Goal: Information Seeking & Learning: Learn about a topic

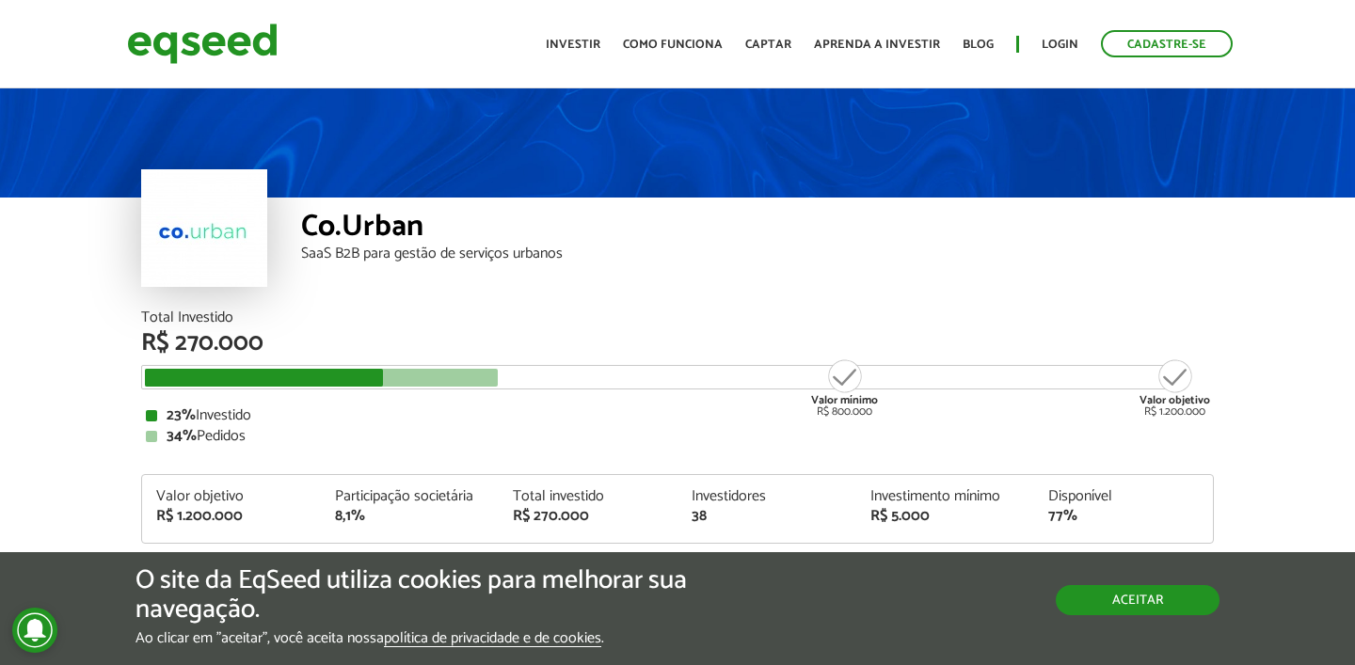
click at [1114, 603] on button "Aceitar" at bounding box center [1138, 600] width 164 height 30
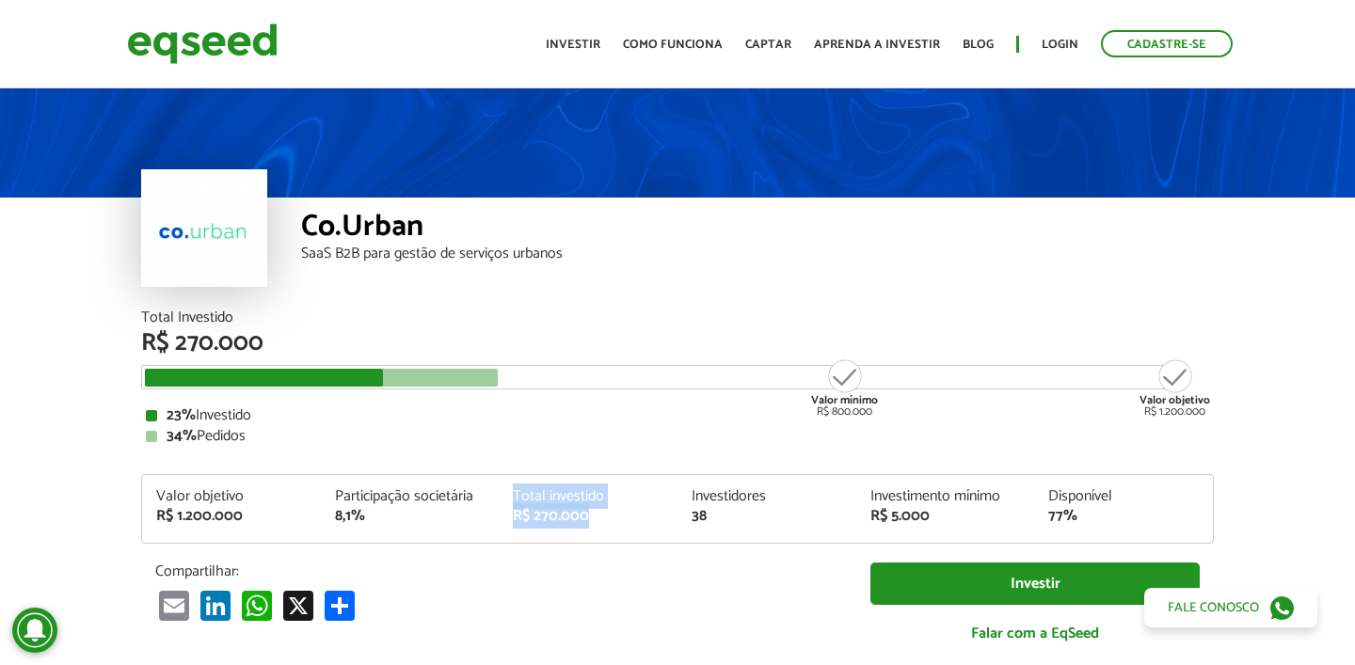
drag, startPoint x: 591, startPoint y: 535, endPoint x: 533, endPoint y: 447, distance: 105.2
click at [532, 452] on div "Total Investido R$ 270.000 Valor mínimo R$ 800.000 Valor objetivo R$ 1.200.000 …" at bounding box center [677, 487] width 1073 height 352
drag, startPoint x: 422, startPoint y: 519, endPoint x: 375, endPoint y: 486, distance: 57.4
click at [375, 489] on div "Participação societária 8,1%" at bounding box center [410, 506] width 179 height 35
click at [266, 501] on div "Valor objetivo" at bounding box center [231, 496] width 151 height 15
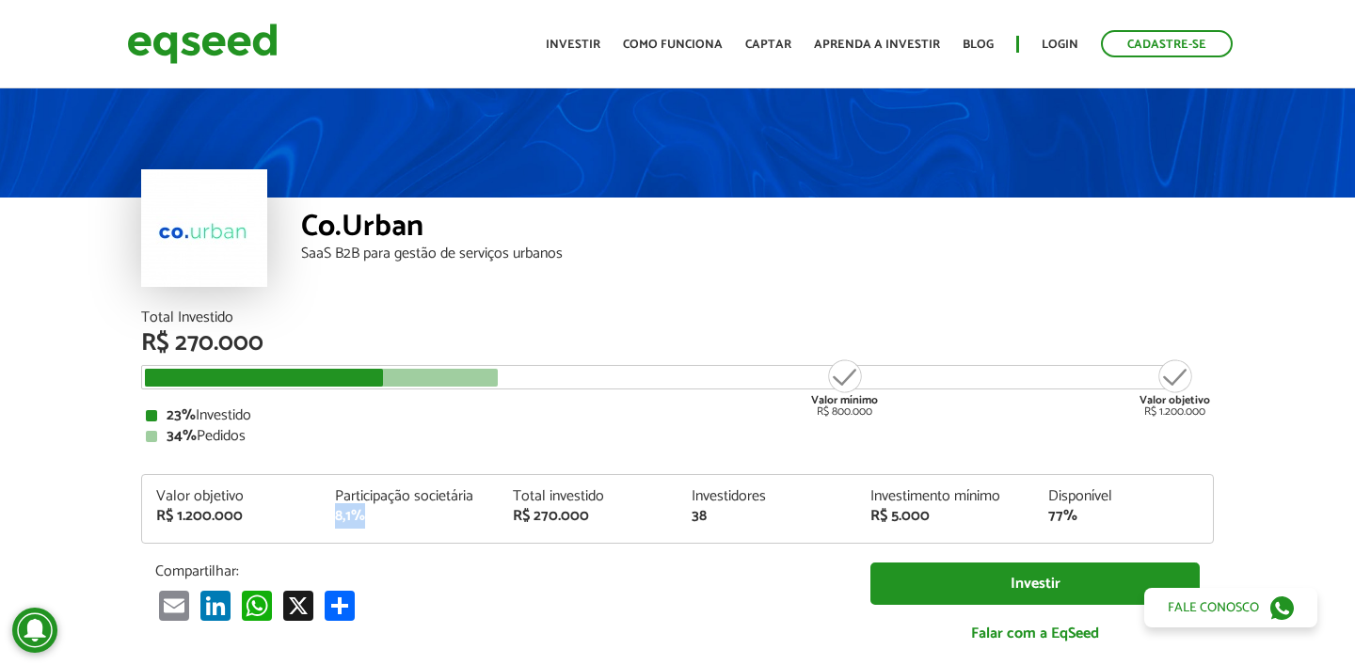
drag, startPoint x: 394, startPoint y: 529, endPoint x: 327, endPoint y: 507, distance: 71.1
click at [328, 507] on div "Valor objetivo R$ 1.200.000 Participação societária 8,1% Total investido R$ 270…" at bounding box center [677, 516] width 1071 height 54
drag, startPoint x: 364, startPoint y: 489, endPoint x: 355, endPoint y: 485, distance: 10.5
click at [352, 489] on div "Participação societária 8,1%" at bounding box center [410, 506] width 179 height 35
drag, startPoint x: 396, startPoint y: 514, endPoint x: 407, endPoint y: 497, distance: 20.4
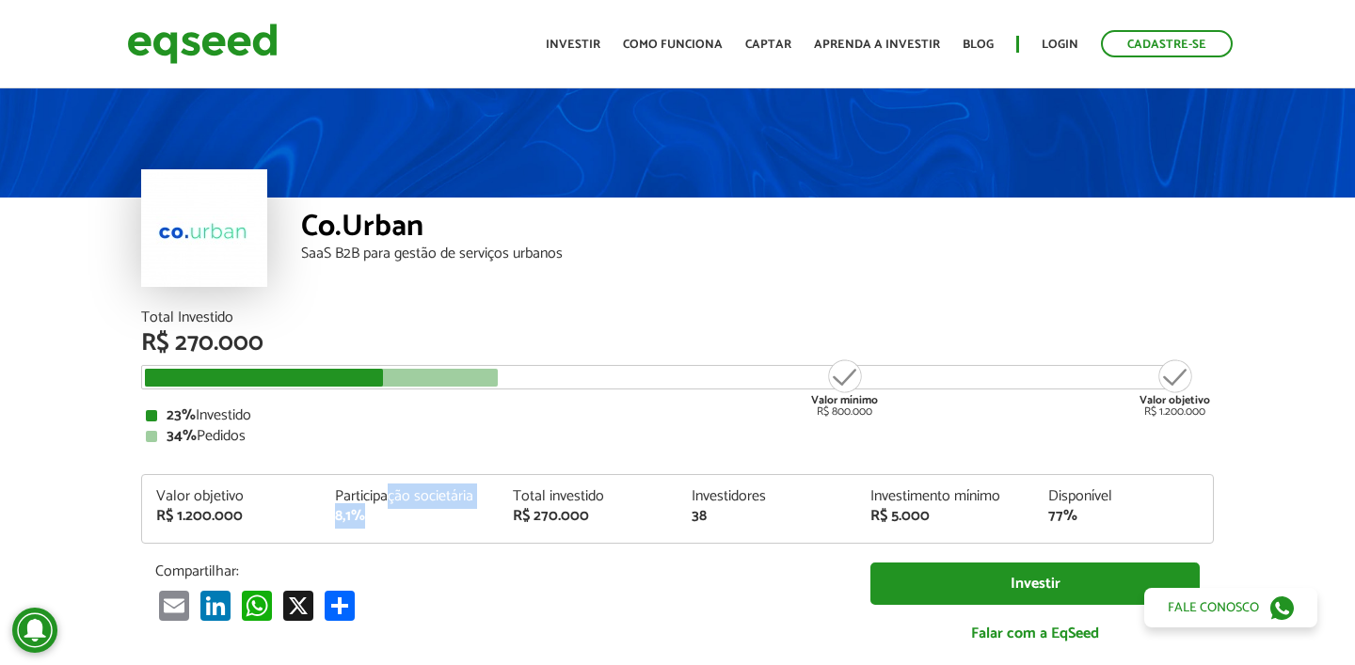
click at [386, 503] on div "Valor objetivo R$ 1.200.000 Participação societária 8,1% Total investido R$ 270…" at bounding box center [677, 516] width 1071 height 54
drag, startPoint x: 975, startPoint y: 518, endPoint x: 880, endPoint y: 469, distance: 106.9
click at [880, 469] on div "Total Investido R$ 270.000 Valor mínimo R$ 800.000 Valor objetivo R$ 1.200.000 …" at bounding box center [677, 487] width 1073 height 352
click at [213, 252] on div at bounding box center [204, 228] width 126 height 118
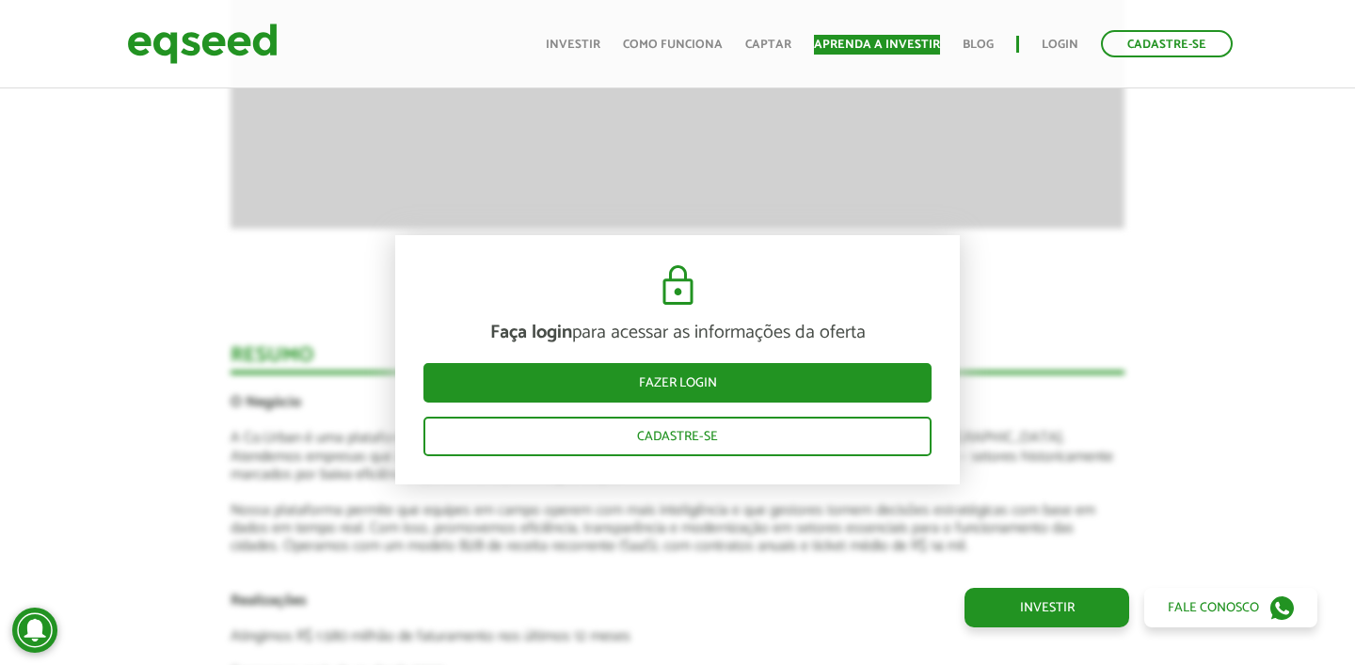
scroll to position [2656, 0]
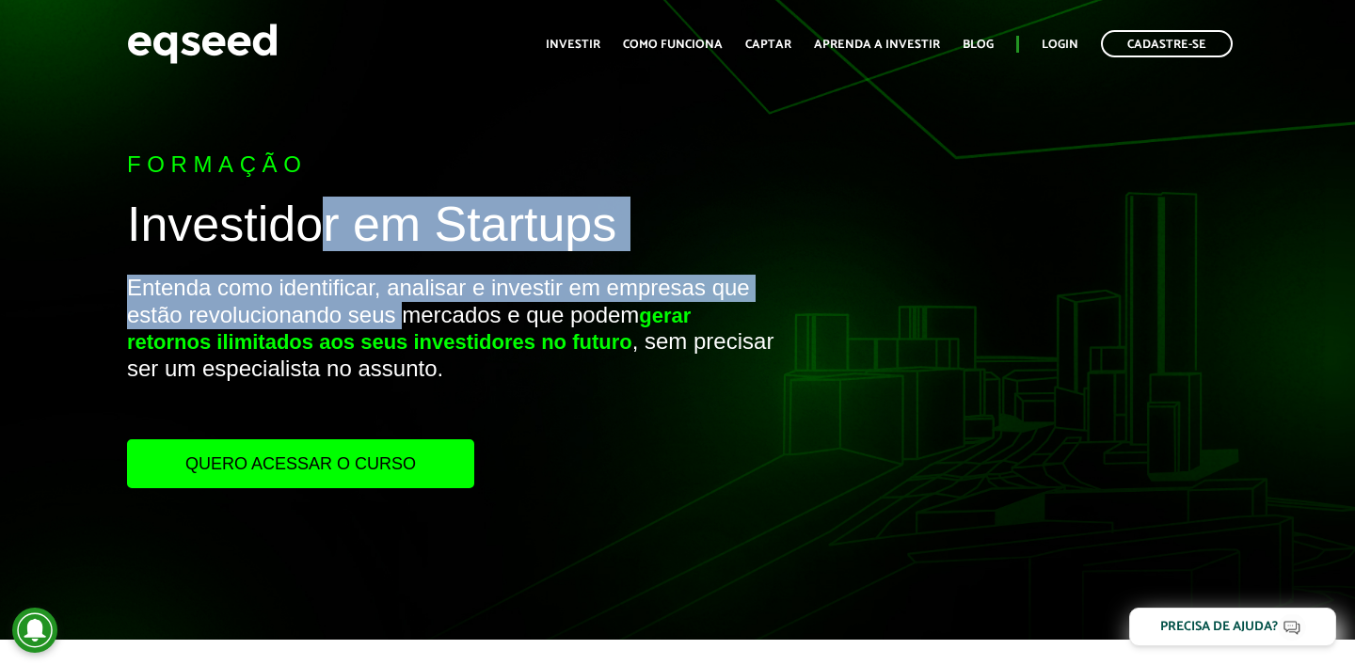
drag, startPoint x: 323, startPoint y: 249, endPoint x: 466, endPoint y: 355, distance: 177.7
click at [431, 332] on div "Formação Investidor em Startups Entenda como identificar, analisar e investir e…" at bounding box center [451, 320] width 649 height 337
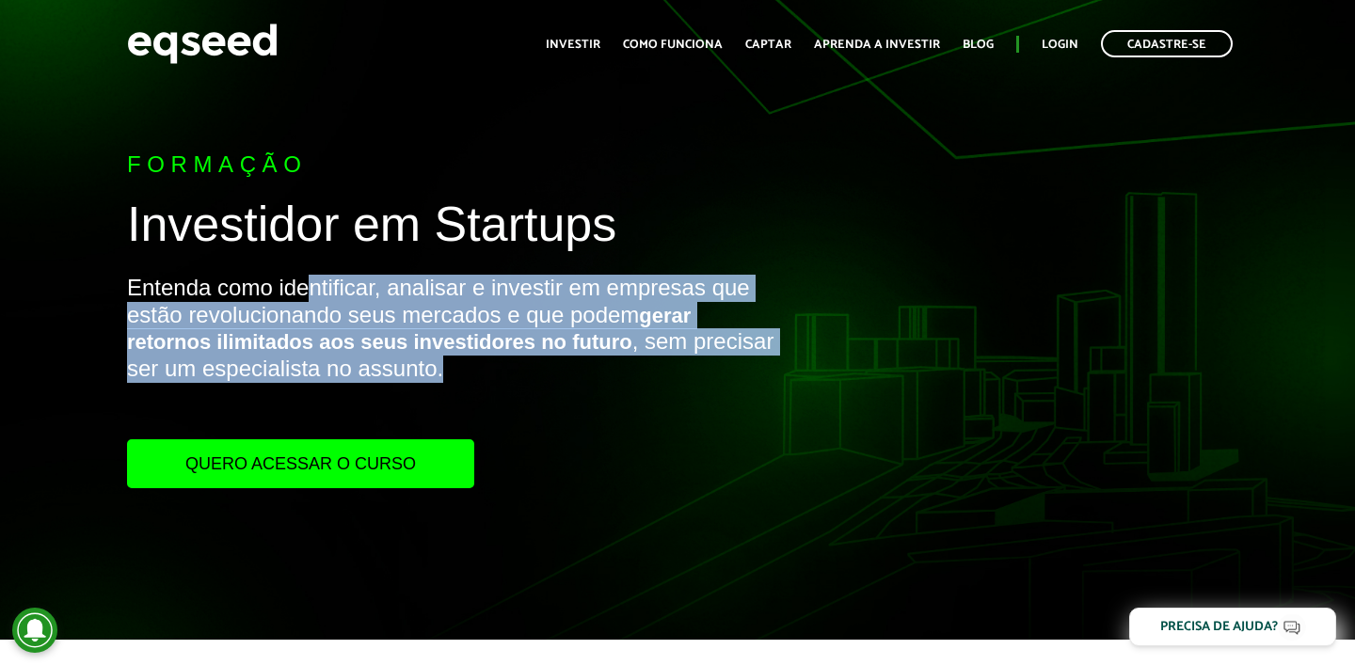
drag, startPoint x: 517, startPoint y: 391, endPoint x: 255, endPoint y: 255, distance: 295.1
click at [256, 256] on div "Formação Investidor em Startups Entenda como identificar, analisar e investir e…" at bounding box center [451, 320] width 649 height 337
drag, startPoint x: 184, startPoint y: 300, endPoint x: 456, endPoint y: 403, distance: 291.6
click at [399, 400] on p "Entenda como identificar, analisar e investir em empresas que estão revoluciona…" at bounding box center [451, 357] width 649 height 165
drag, startPoint x: 311, startPoint y: 308, endPoint x: 206, endPoint y: 259, distance: 115.4
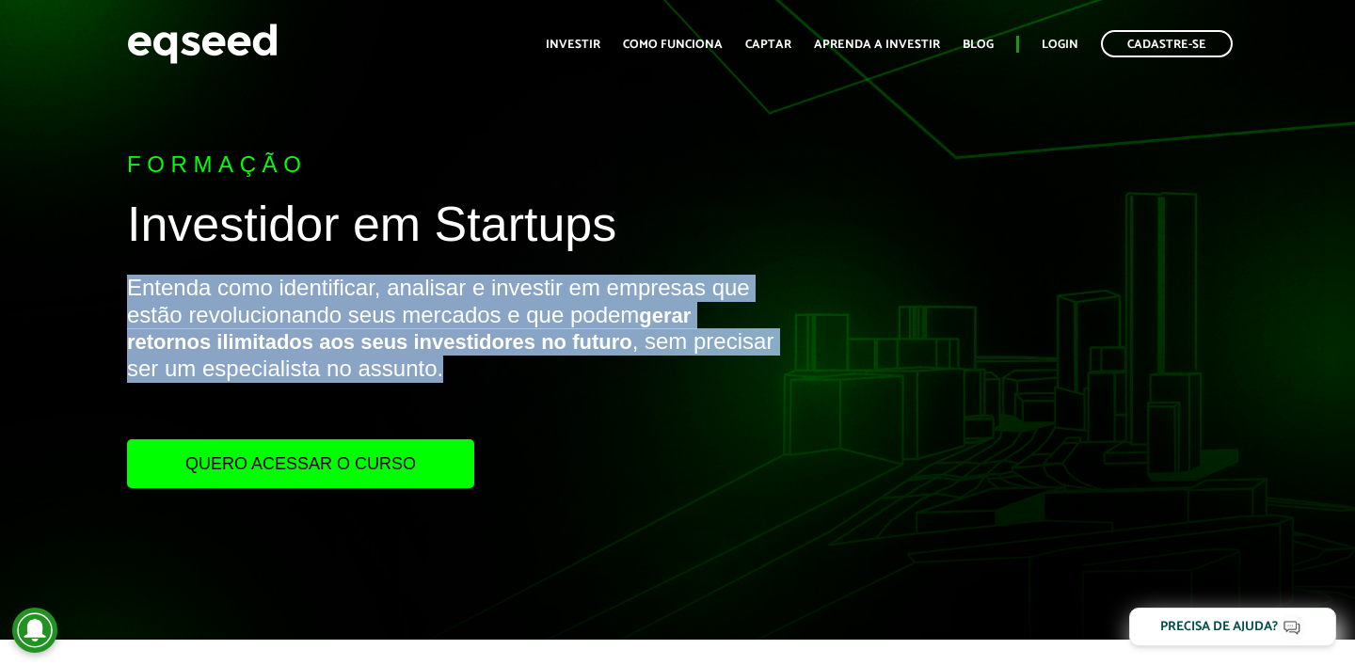
click at [206, 259] on div "Formação Investidor em Startups Entenda como identificar, analisar e investir e…" at bounding box center [451, 320] width 649 height 337
click at [578, 43] on link "Investir" at bounding box center [573, 45] width 55 height 12
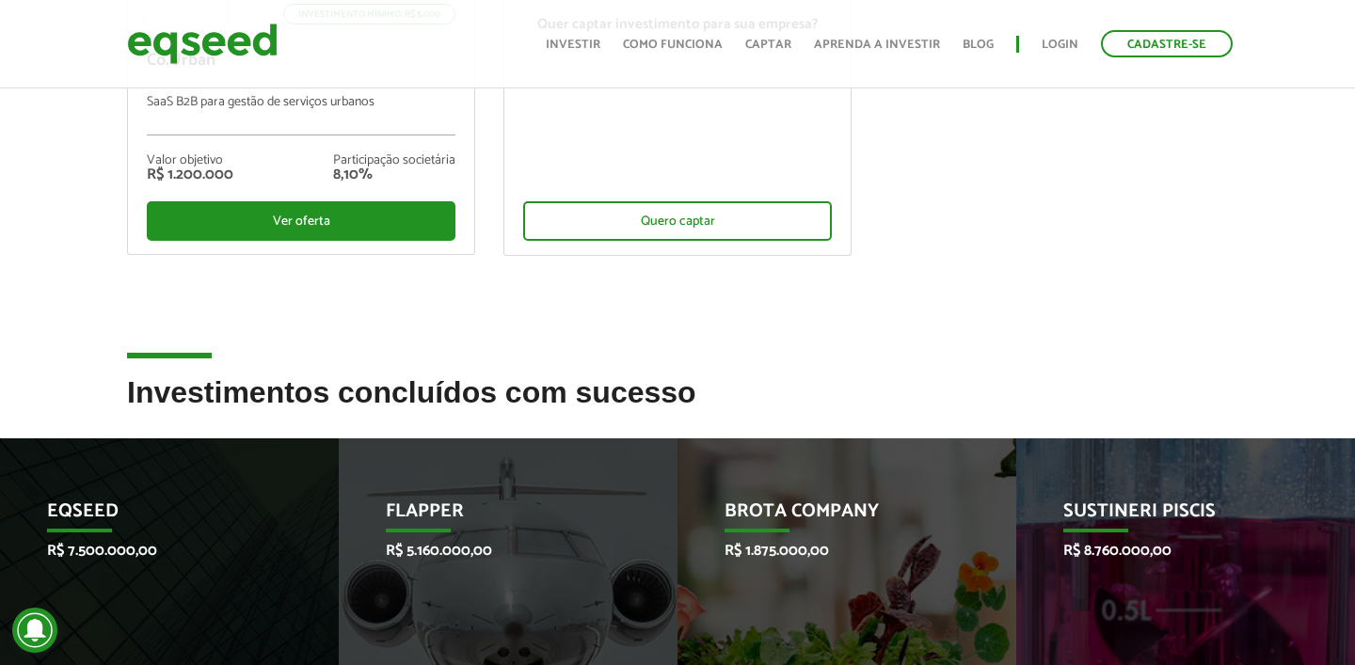
scroll to position [669, 0]
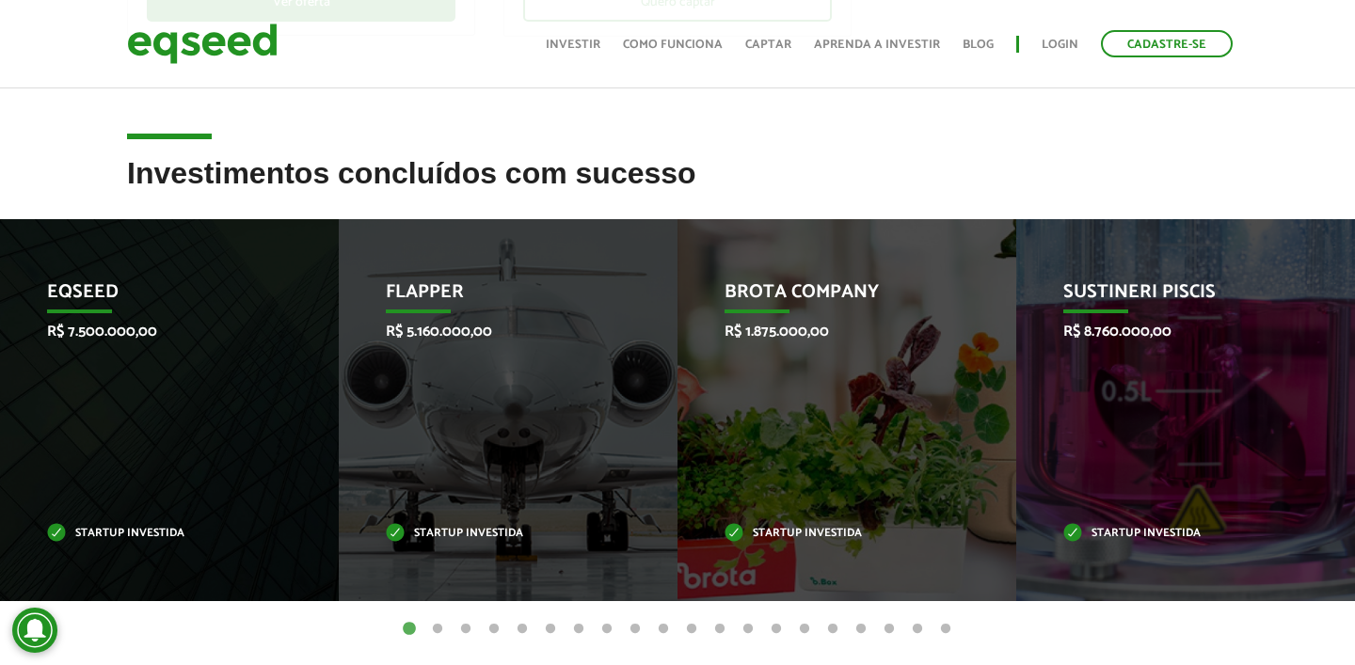
click at [439, 628] on button "2" at bounding box center [437, 629] width 19 height 19
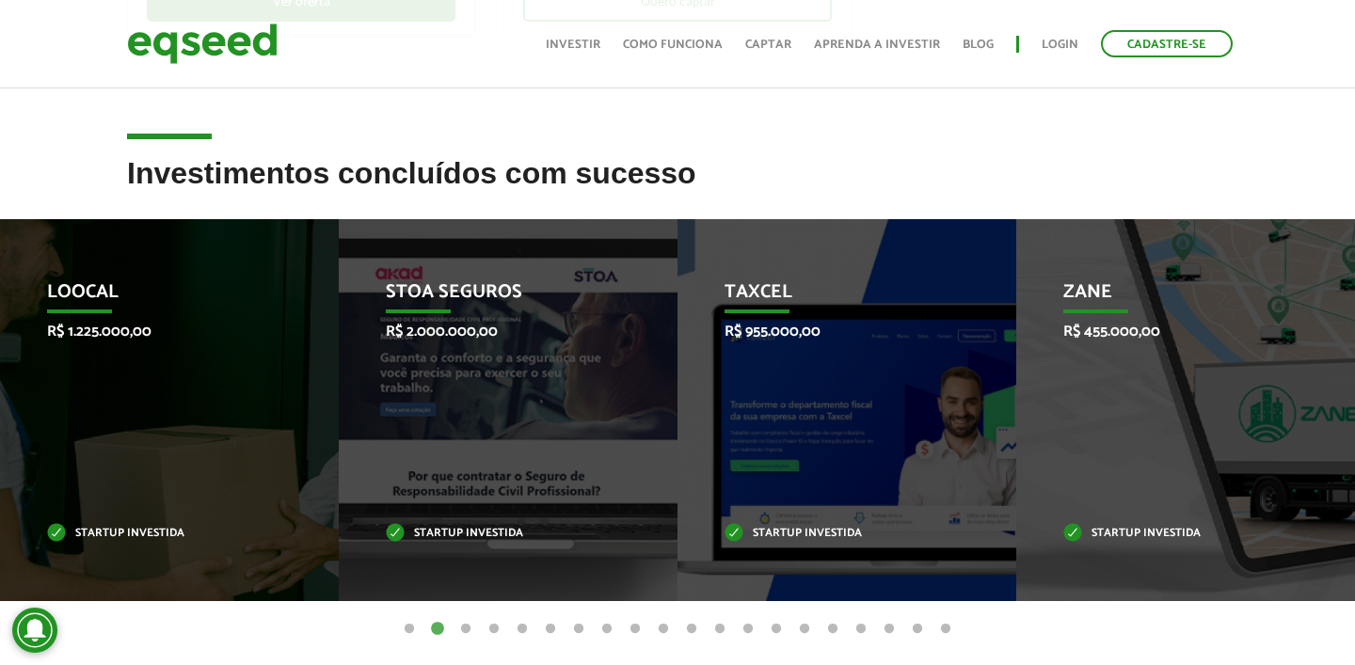
click at [471, 627] on button "3" at bounding box center [465, 629] width 19 height 19
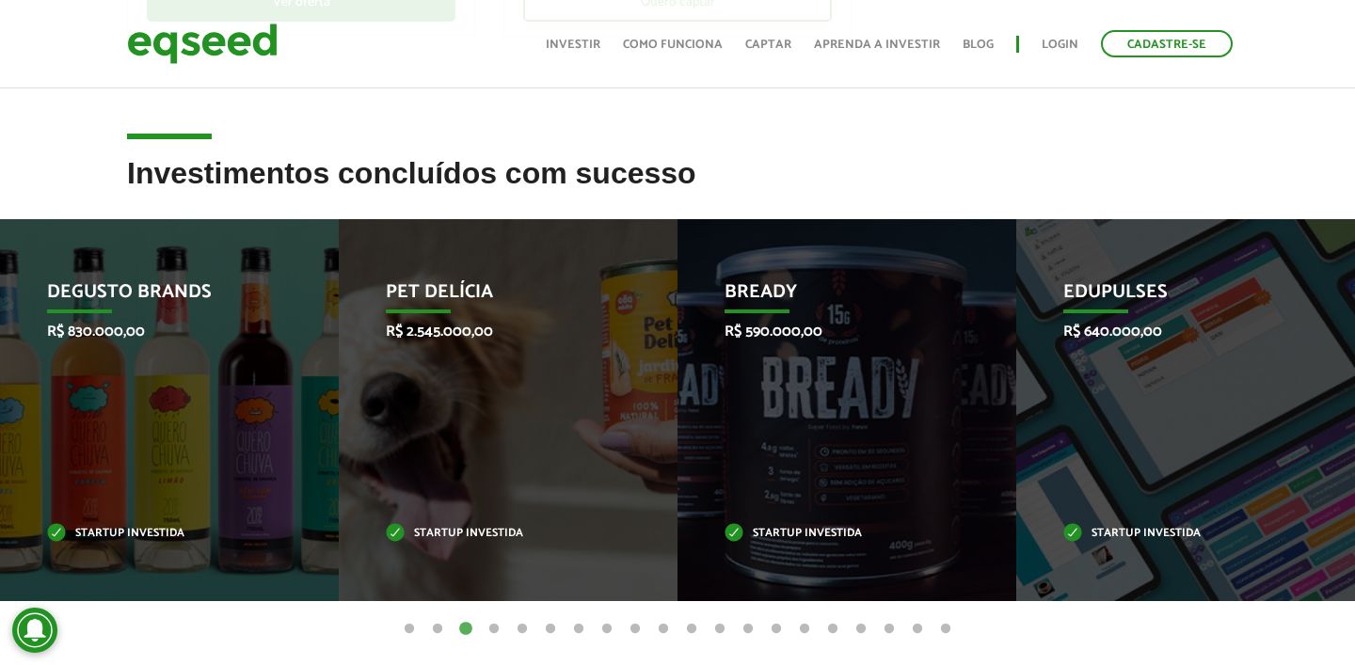
click at [501, 625] on button "4" at bounding box center [494, 629] width 19 height 19
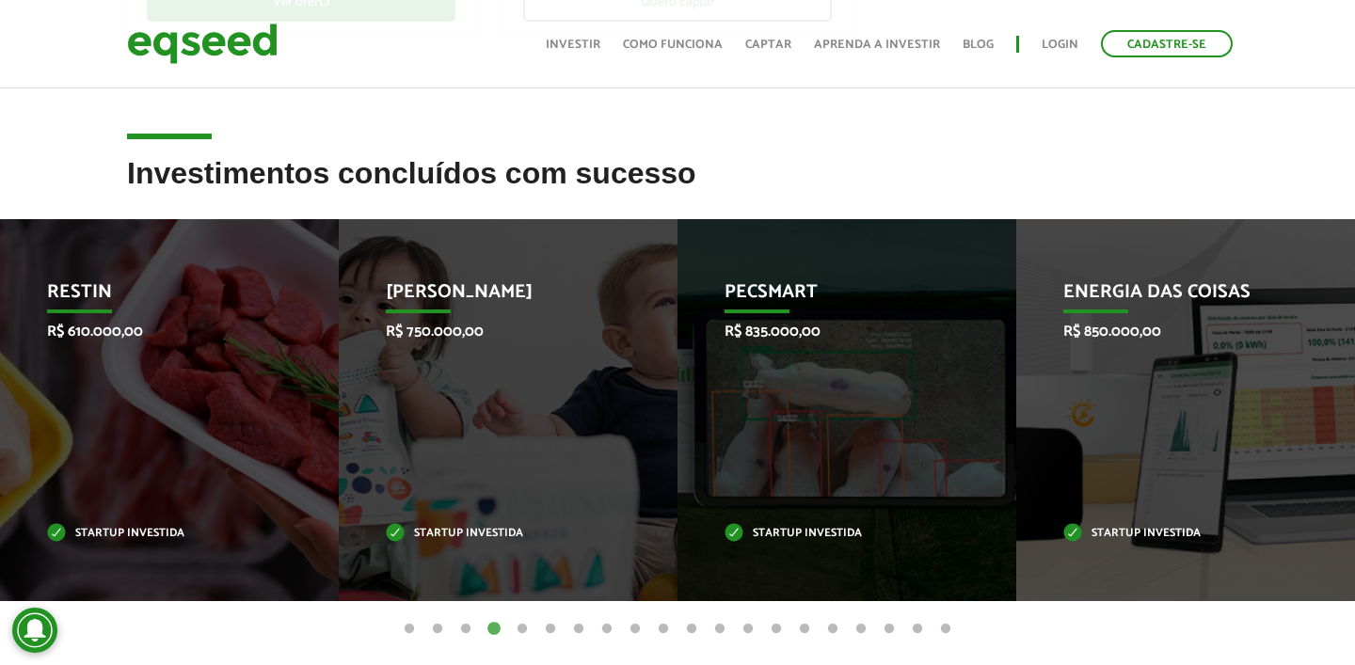
click at [524, 623] on button "5" at bounding box center [522, 629] width 19 height 19
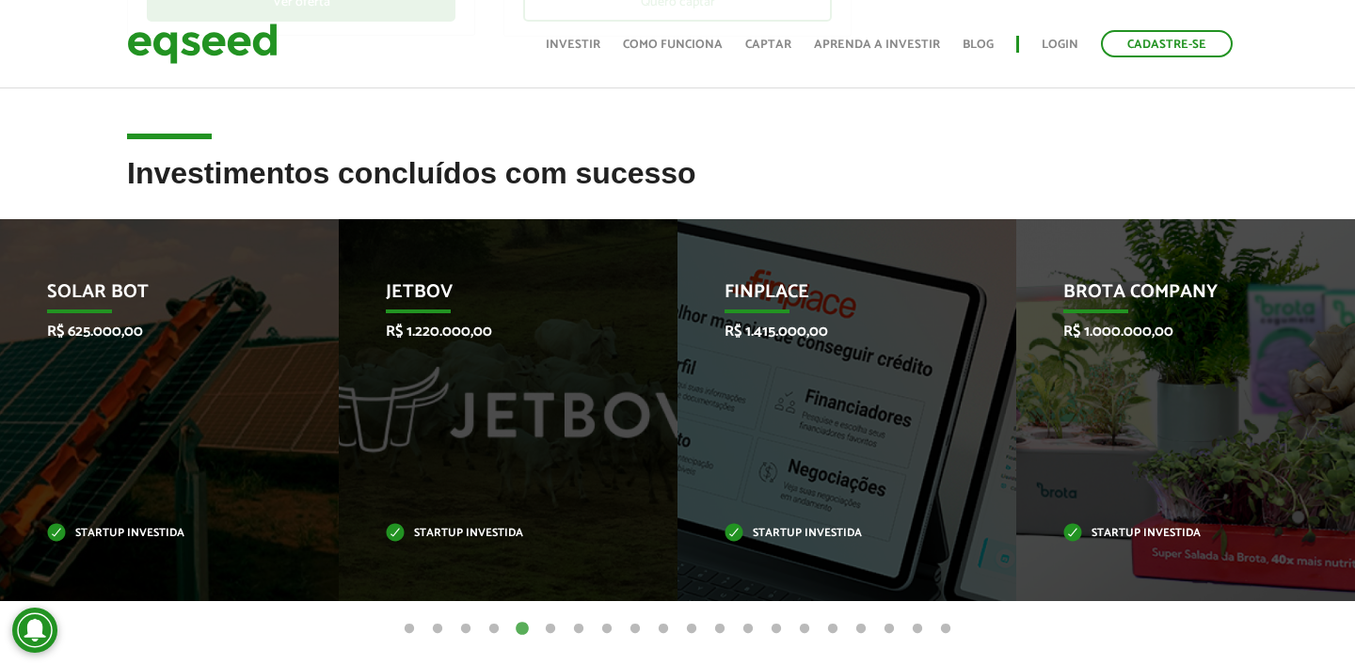
click at [549, 626] on button "6" at bounding box center [550, 629] width 19 height 19
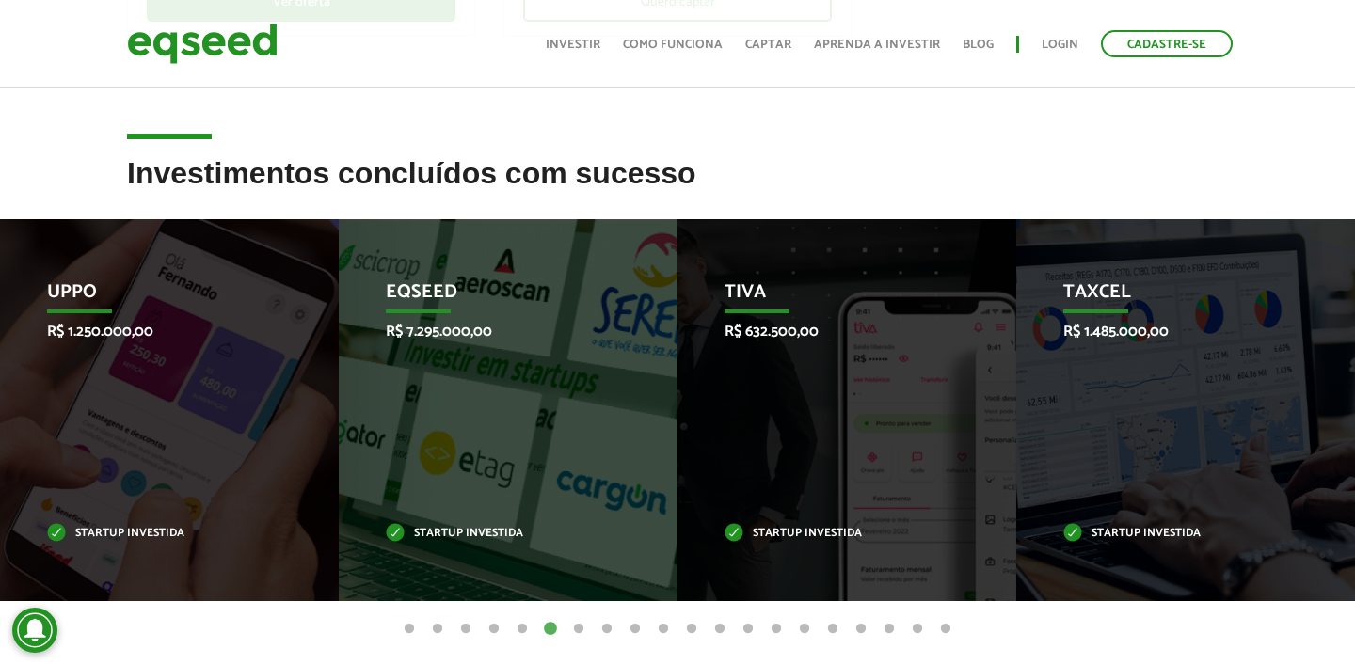
click at [586, 624] on button "7" at bounding box center [578, 629] width 19 height 19
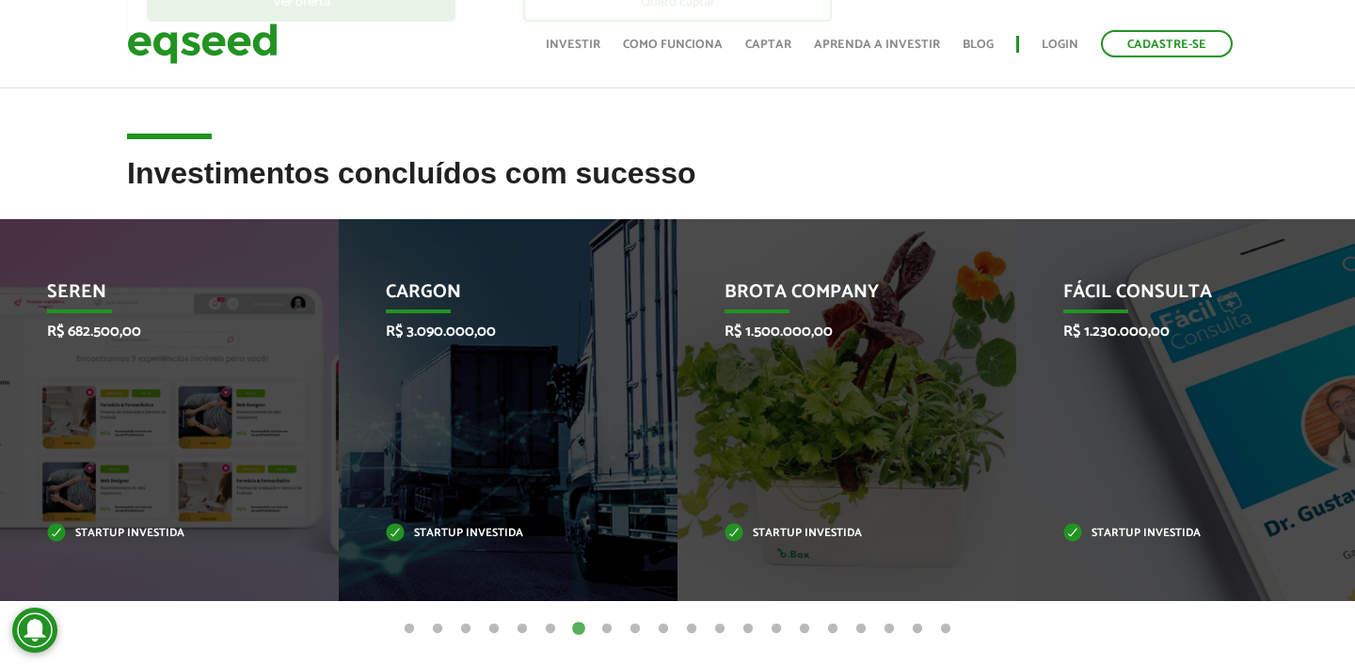
click at [652, 629] on ul "1 2 3 4 5 6 7 8 9 10 11 12 13 14 15 16 17 18 19 20" at bounding box center [677, 628] width 1355 height 21
click at [603, 624] on button "8" at bounding box center [607, 629] width 19 height 19
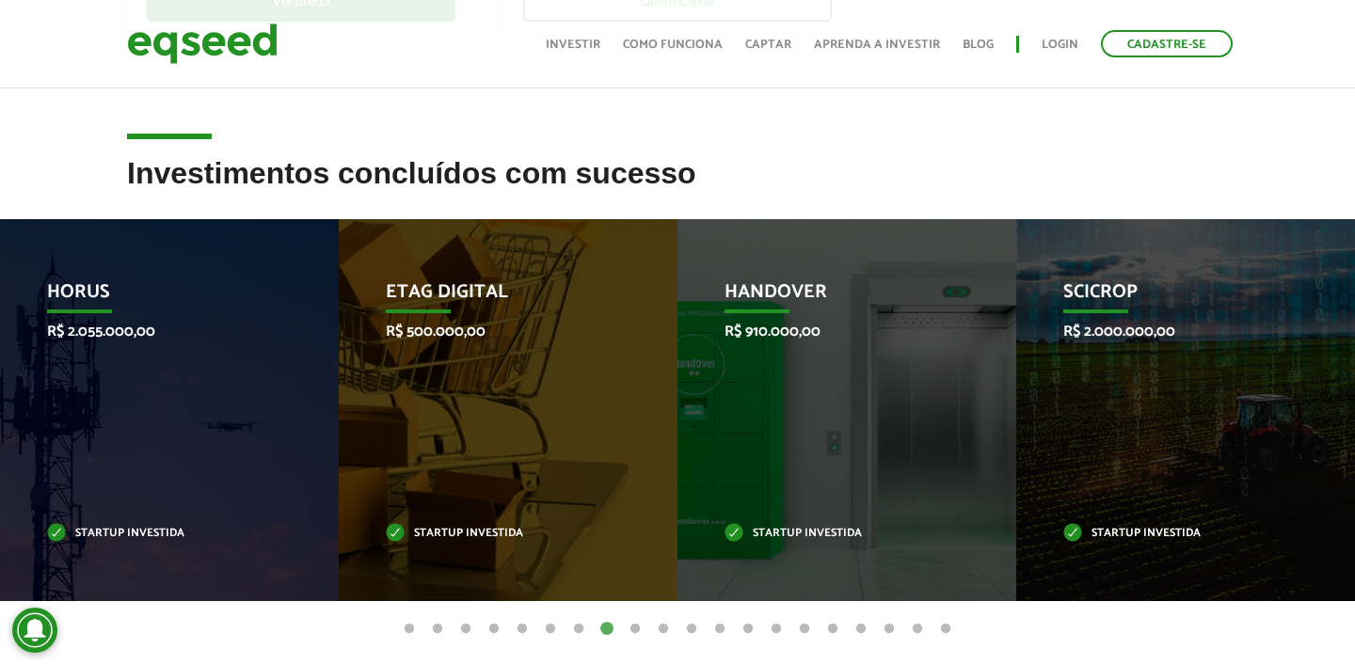
click at [633, 626] on button "9" at bounding box center [635, 629] width 19 height 19
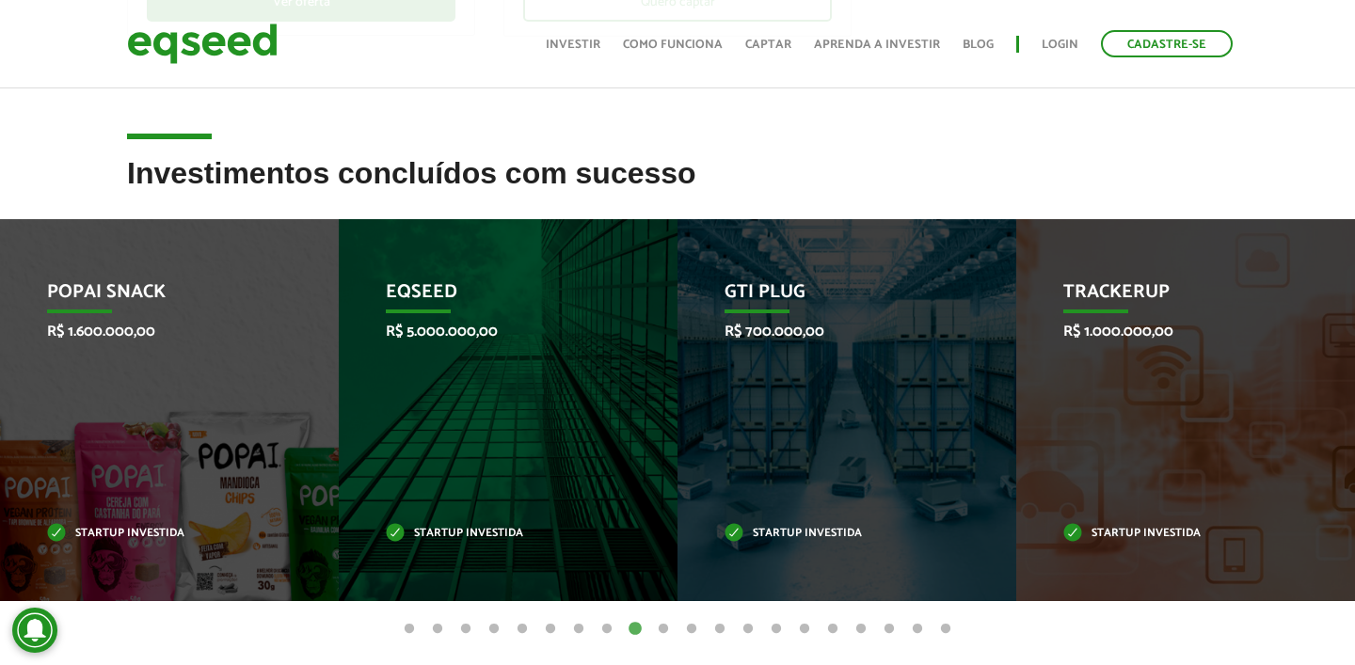
click at [655, 628] on button "10" at bounding box center [663, 629] width 19 height 19
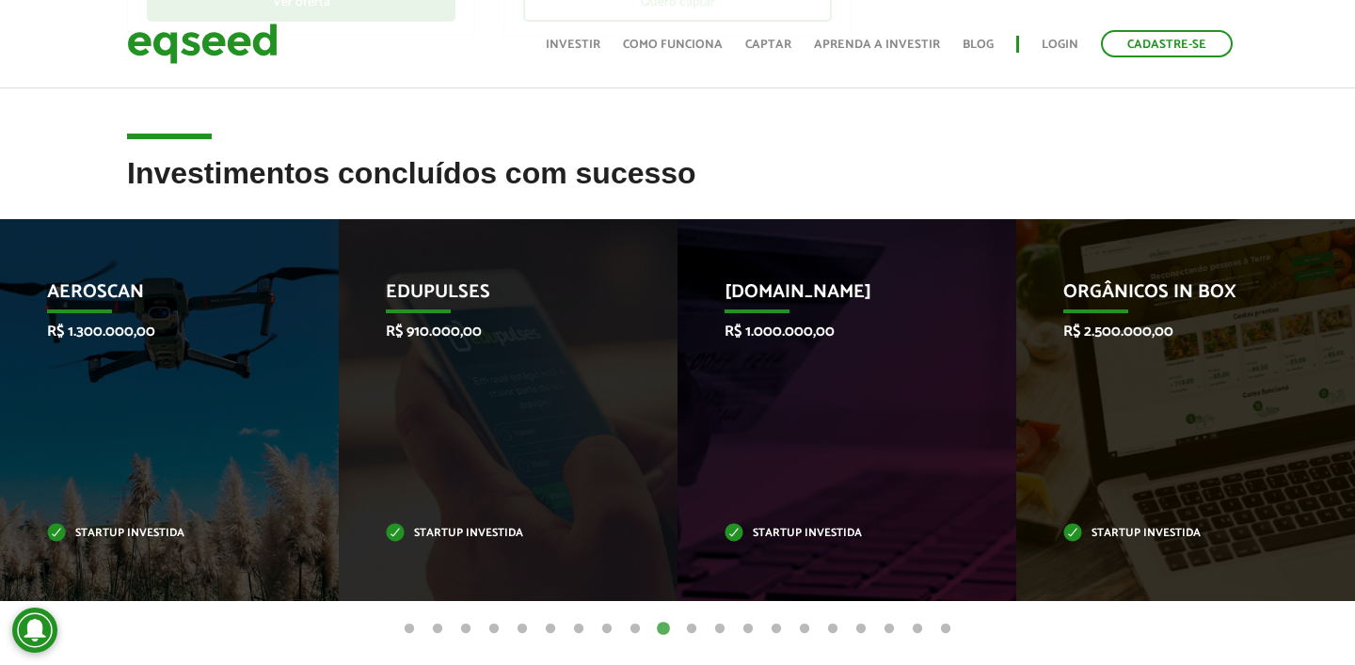
click at [686, 628] on button "11" at bounding box center [691, 629] width 19 height 19
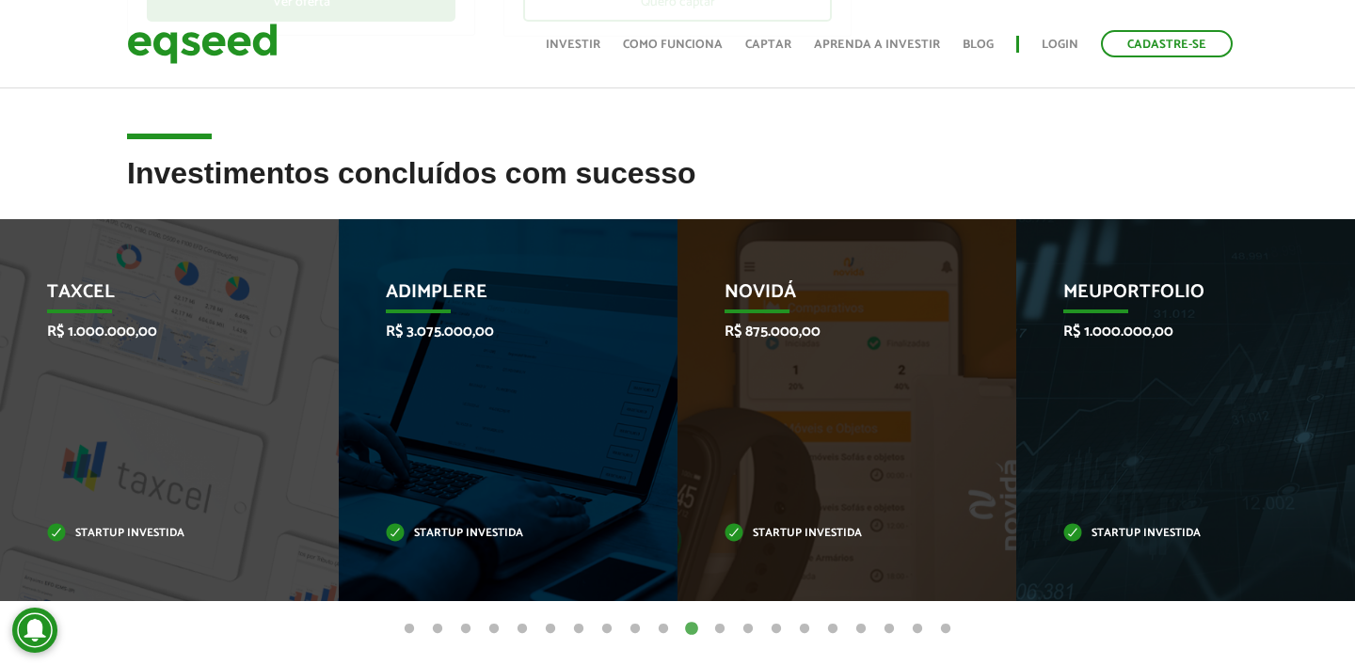
click at [732, 628] on ul "1 2 3 4 5 6 7 8 9 10 11 12 13 14 15 16 17 18 19 20" at bounding box center [677, 628] width 1355 height 21
click at [767, 624] on button "14" at bounding box center [776, 629] width 19 height 19
